Goal: Find specific page/section: Find specific page/section

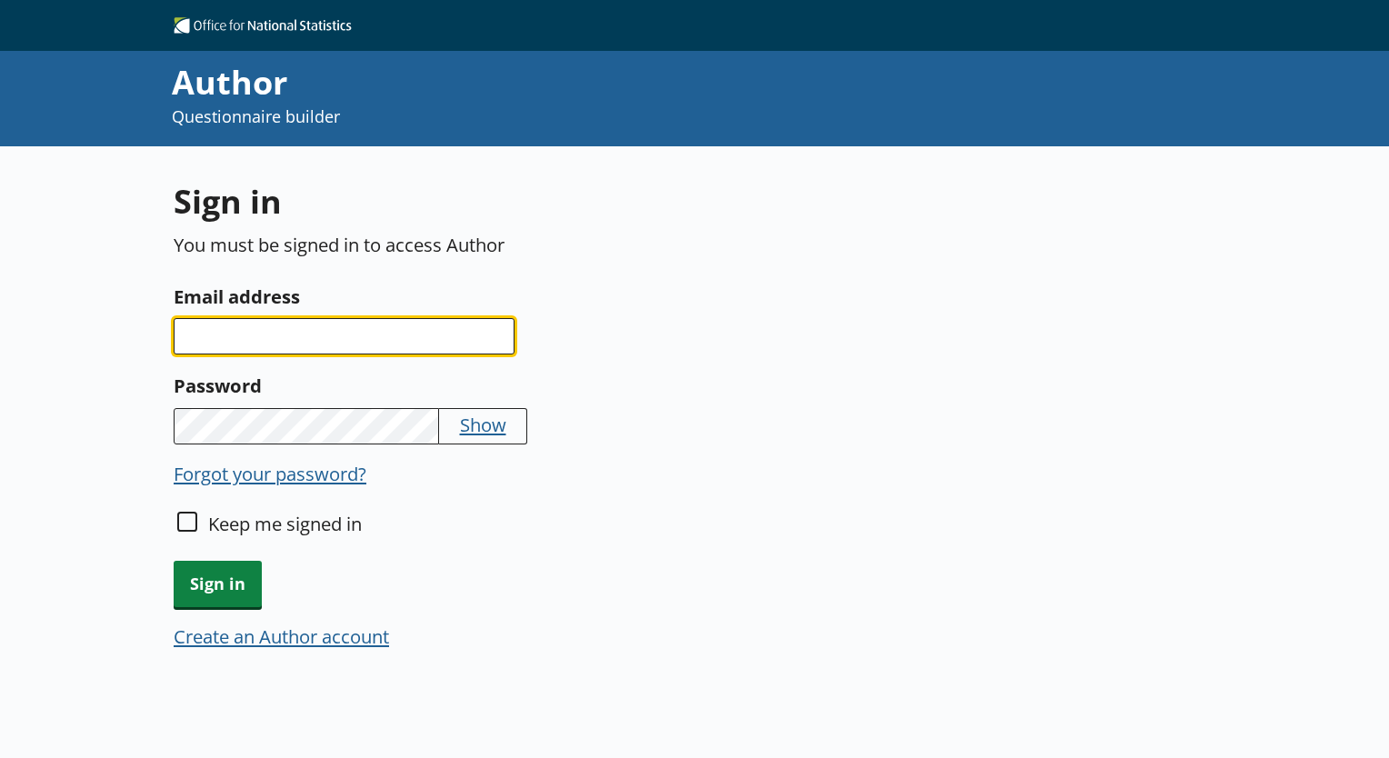
click at [397, 333] on input "Email address" at bounding box center [344, 336] width 341 height 36
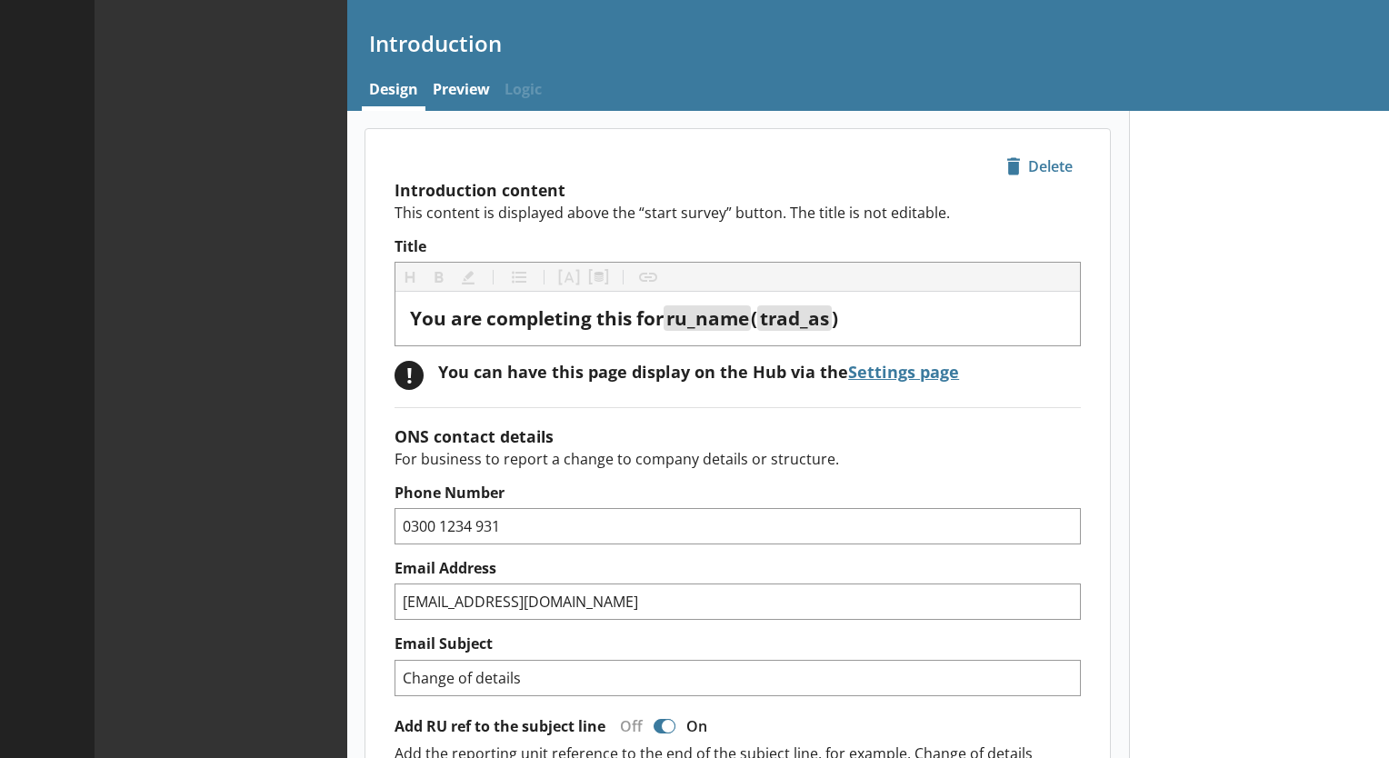
type textarea "x"
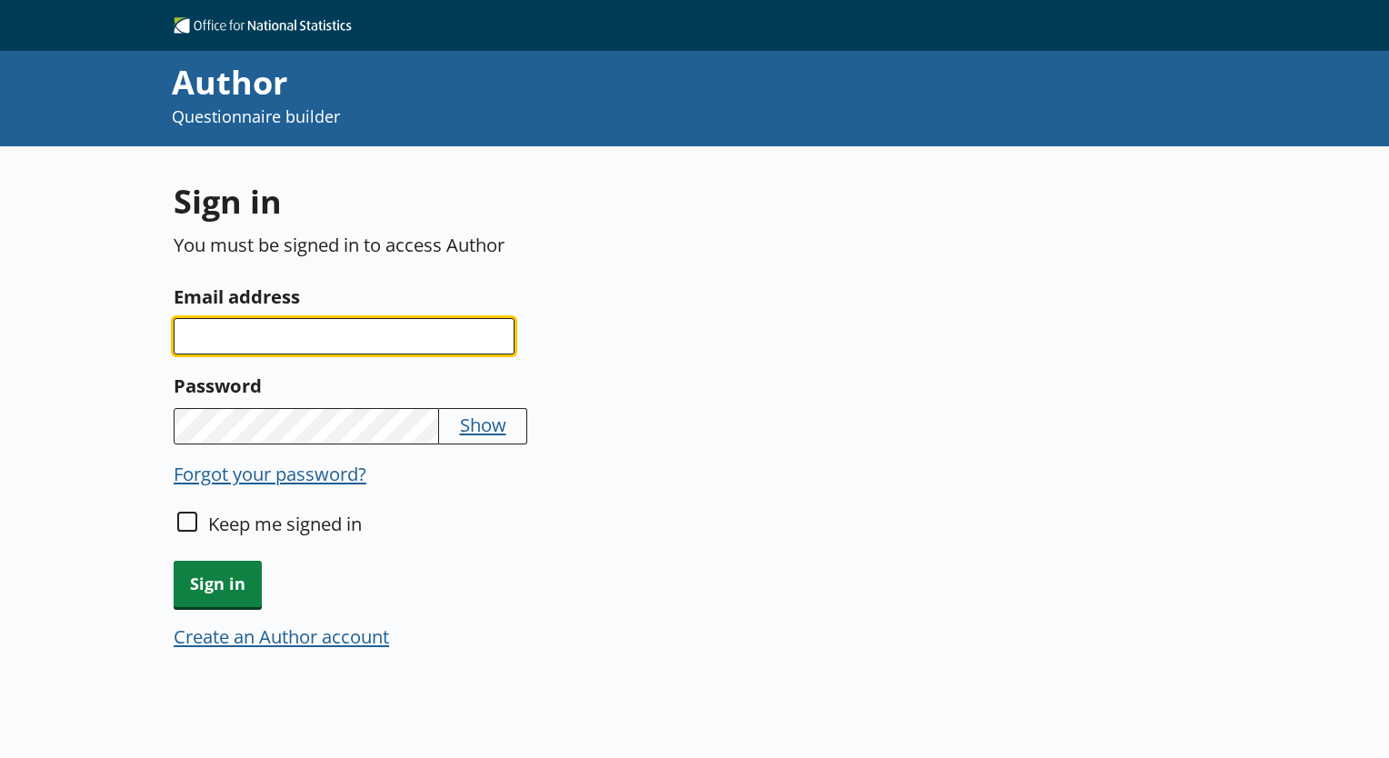
click at [442, 332] on input "Email address" at bounding box center [344, 336] width 341 height 36
type input "[EMAIL_ADDRESS][DOMAIN_NAME]"
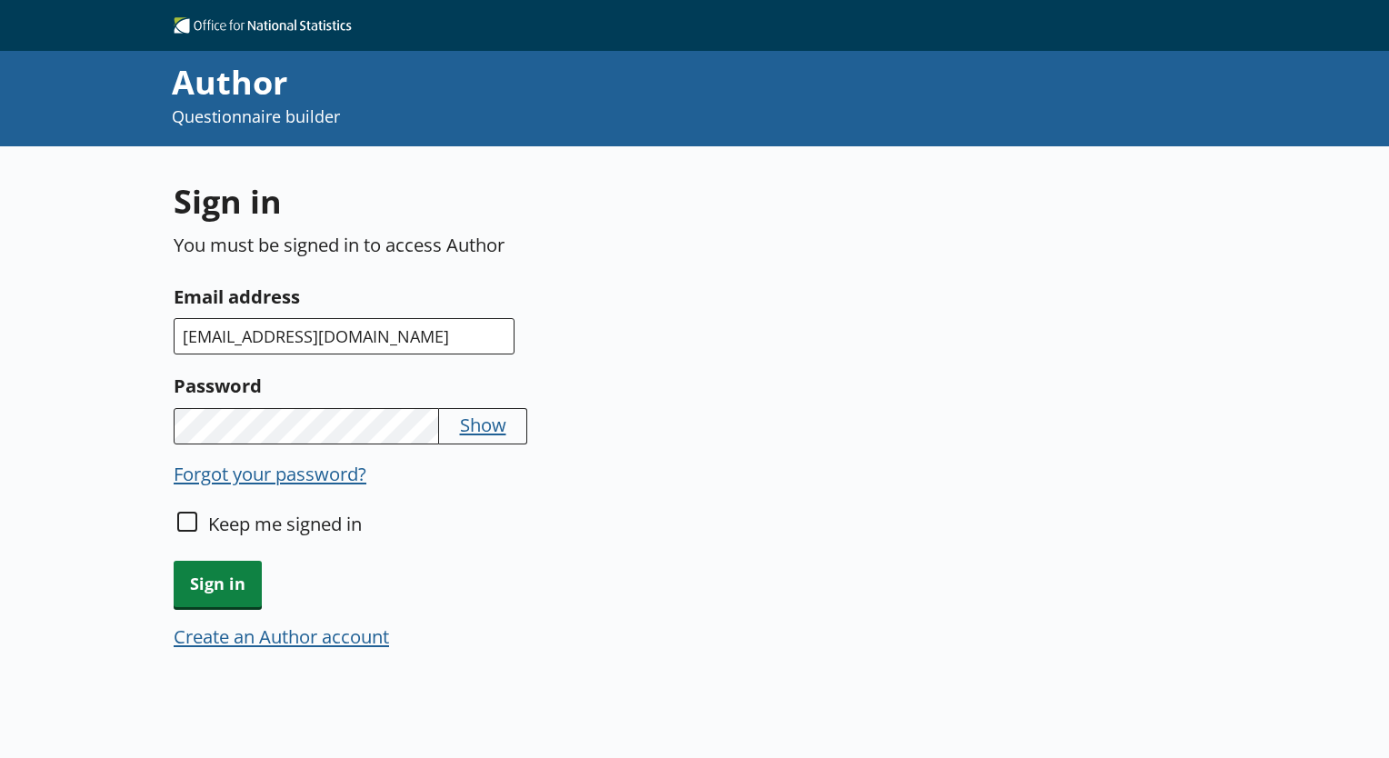
click at [480, 425] on button "Show" at bounding box center [483, 424] width 46 height 25
click at [215, 588] on span "Sign in" at bounding box center [218, 584] width 88 height 46
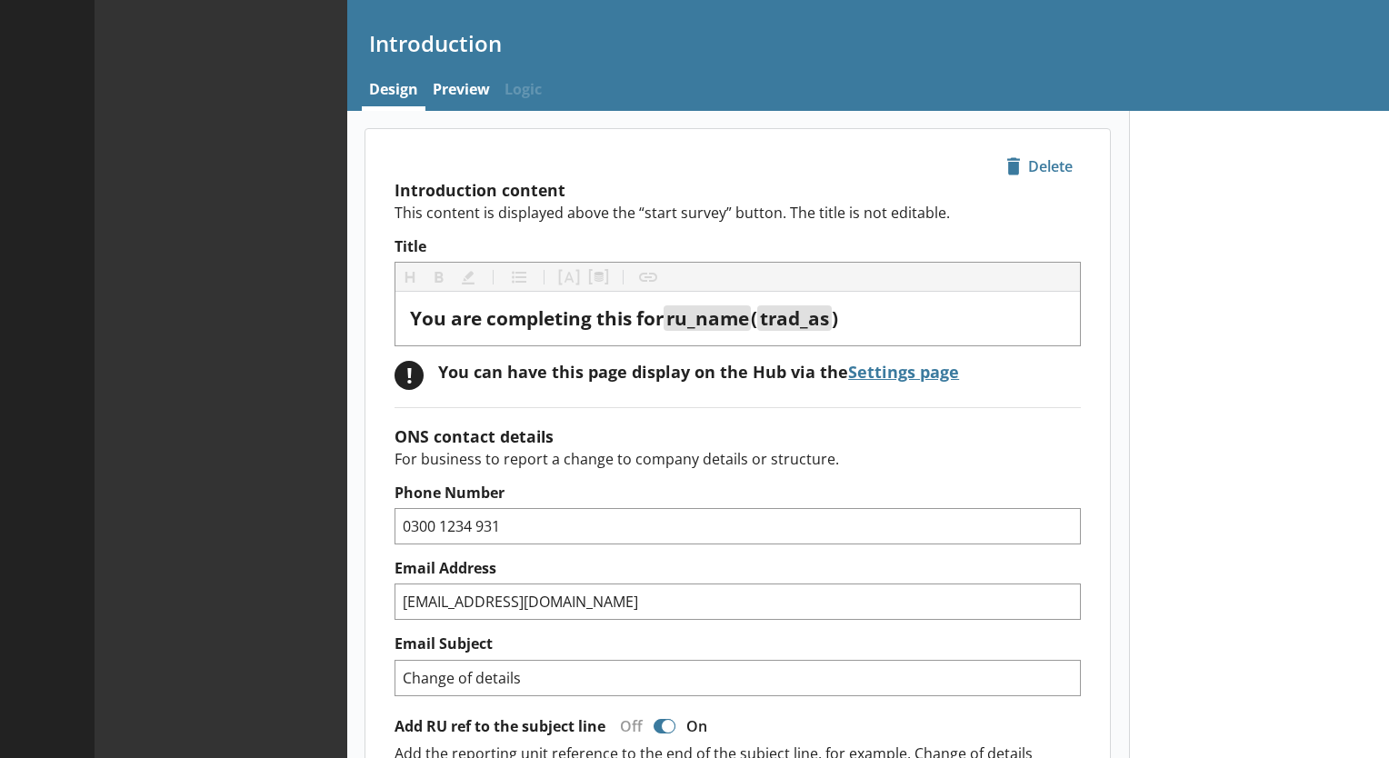
type textarea "x"
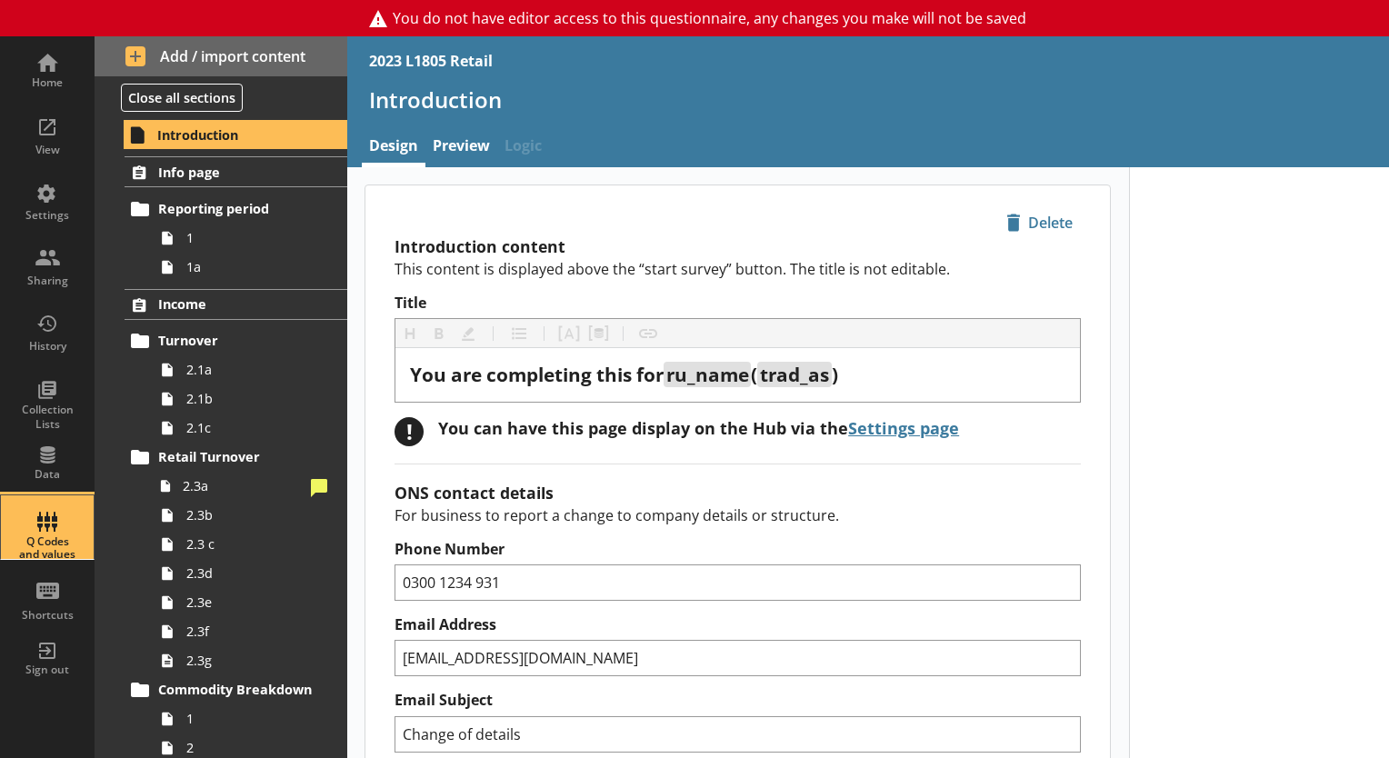
click at [47, 514] on div "Q Codes and values" at bounding box center [47, 527] width 64 height 64
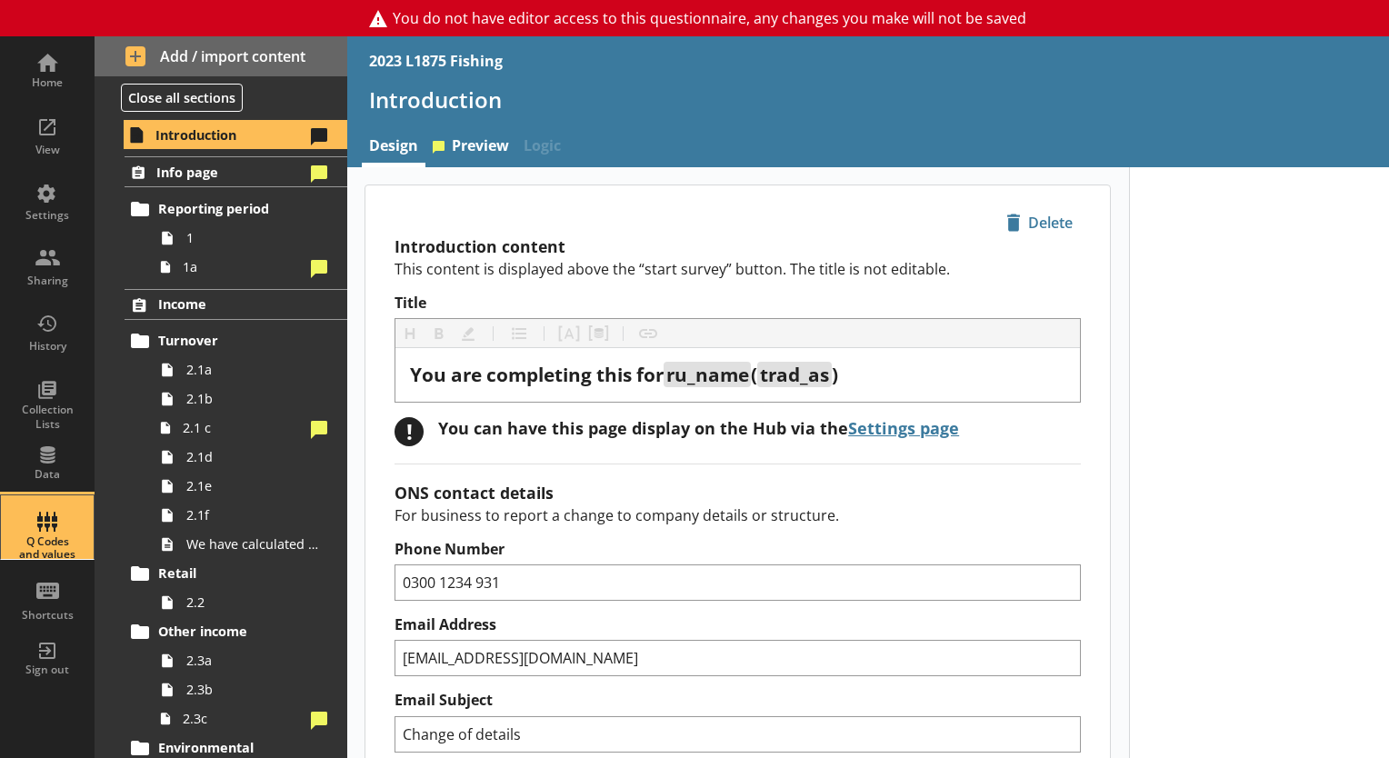
click at [40, 544] on div "Q Codes and values" at bounding box center [47, 548] width 64 height 26
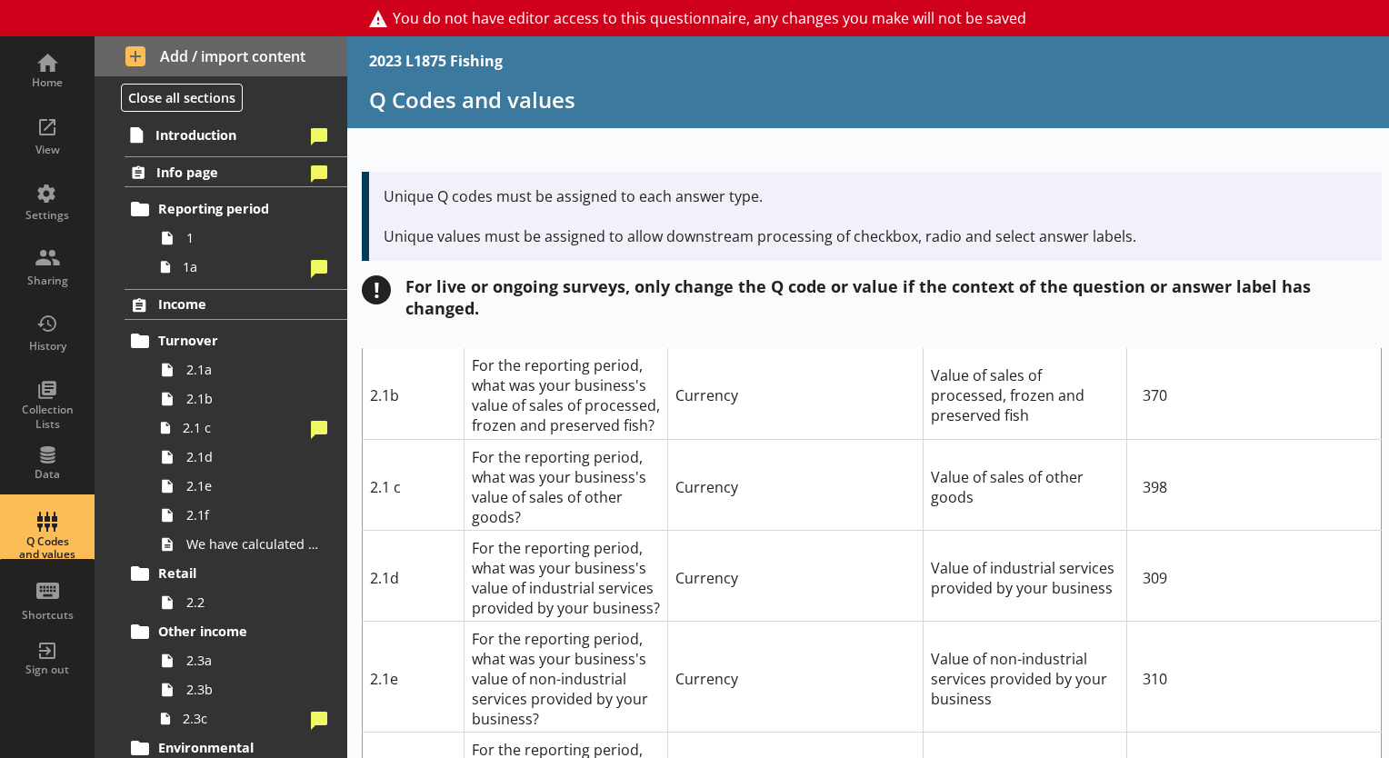
scroll to position [427, 0]
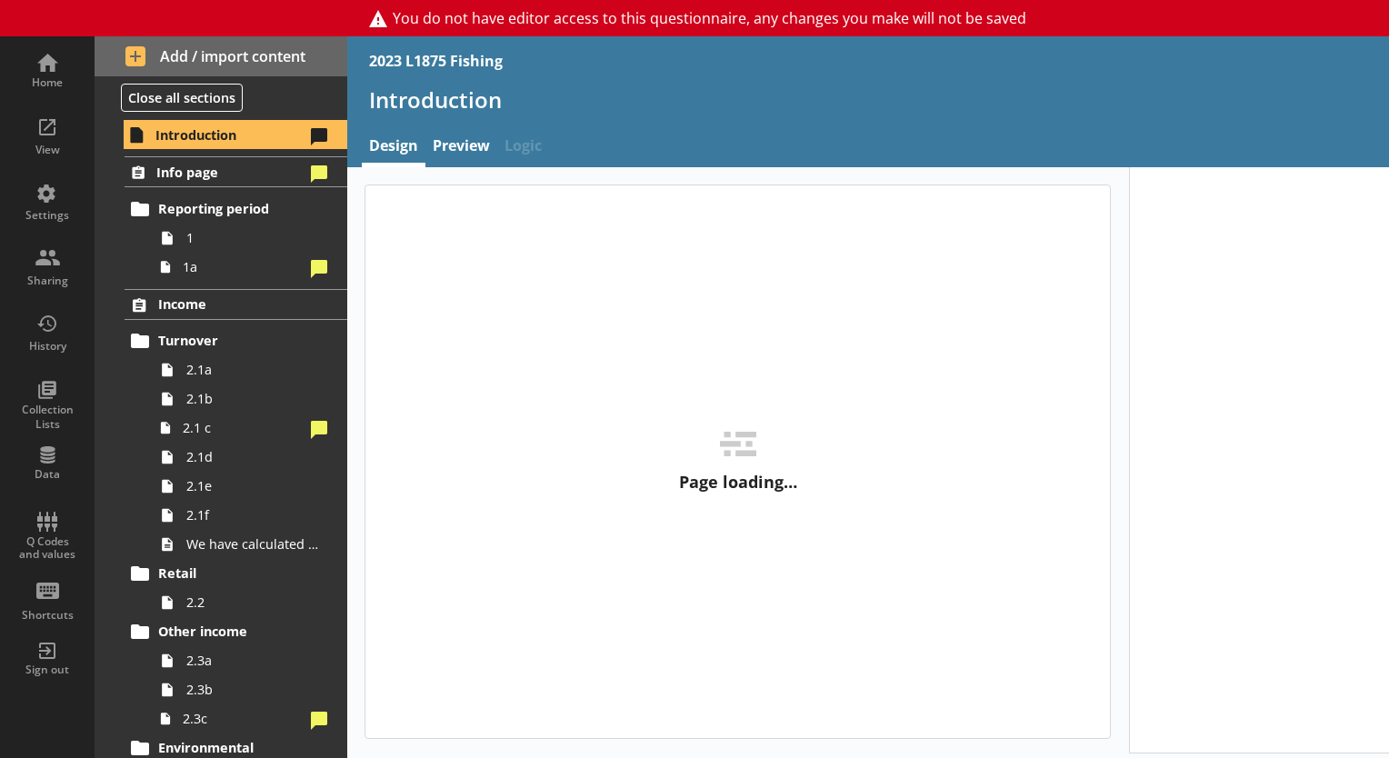
type textarea "x"
